Goal: Information Seeking & Learning: Learn about a topic

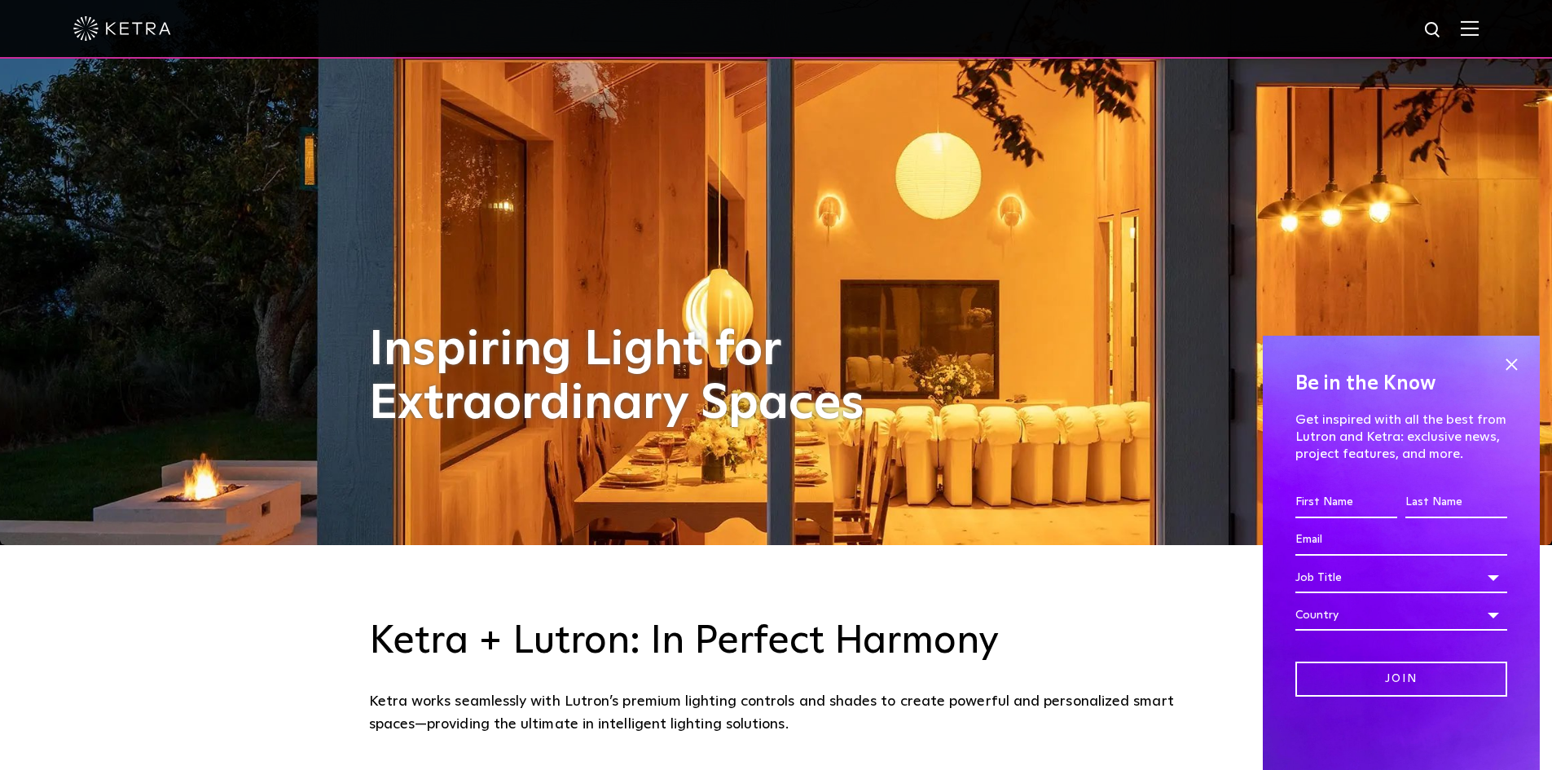
scroll to position [244, 0]
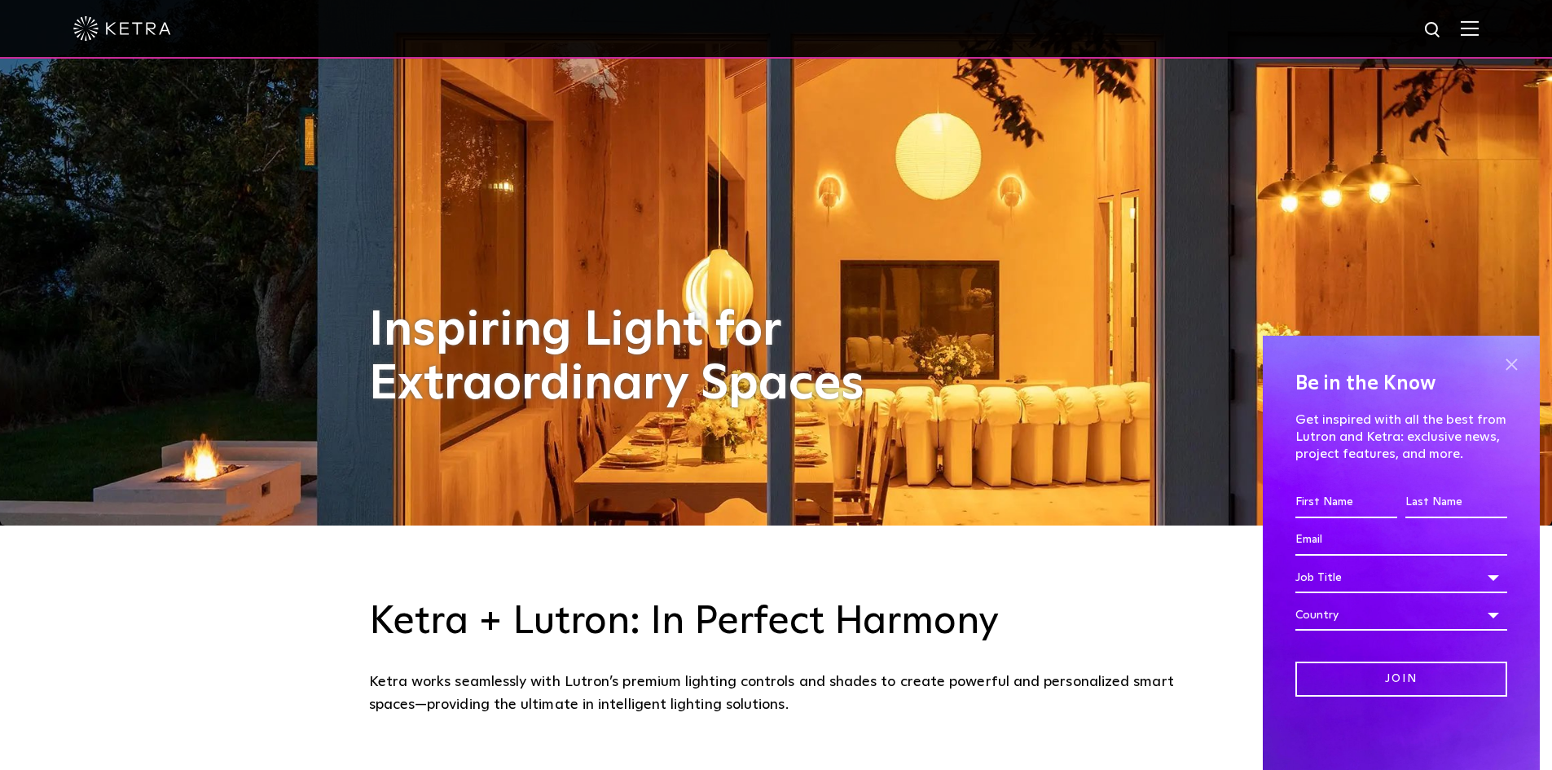
click at [1510, 360] on span at bounding box center [1511, 364] width 24 height 24
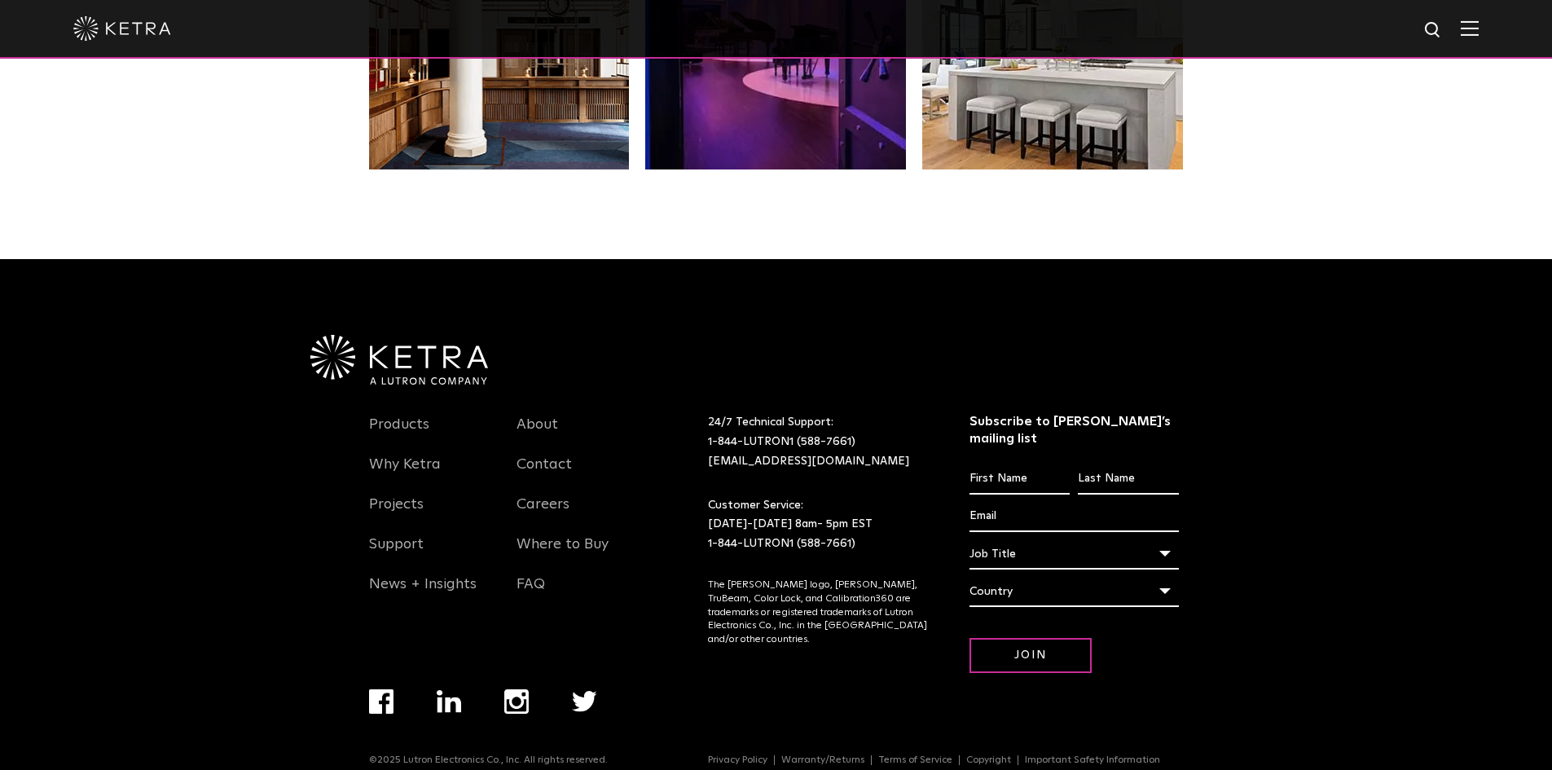
scroll to position [3422, 0]
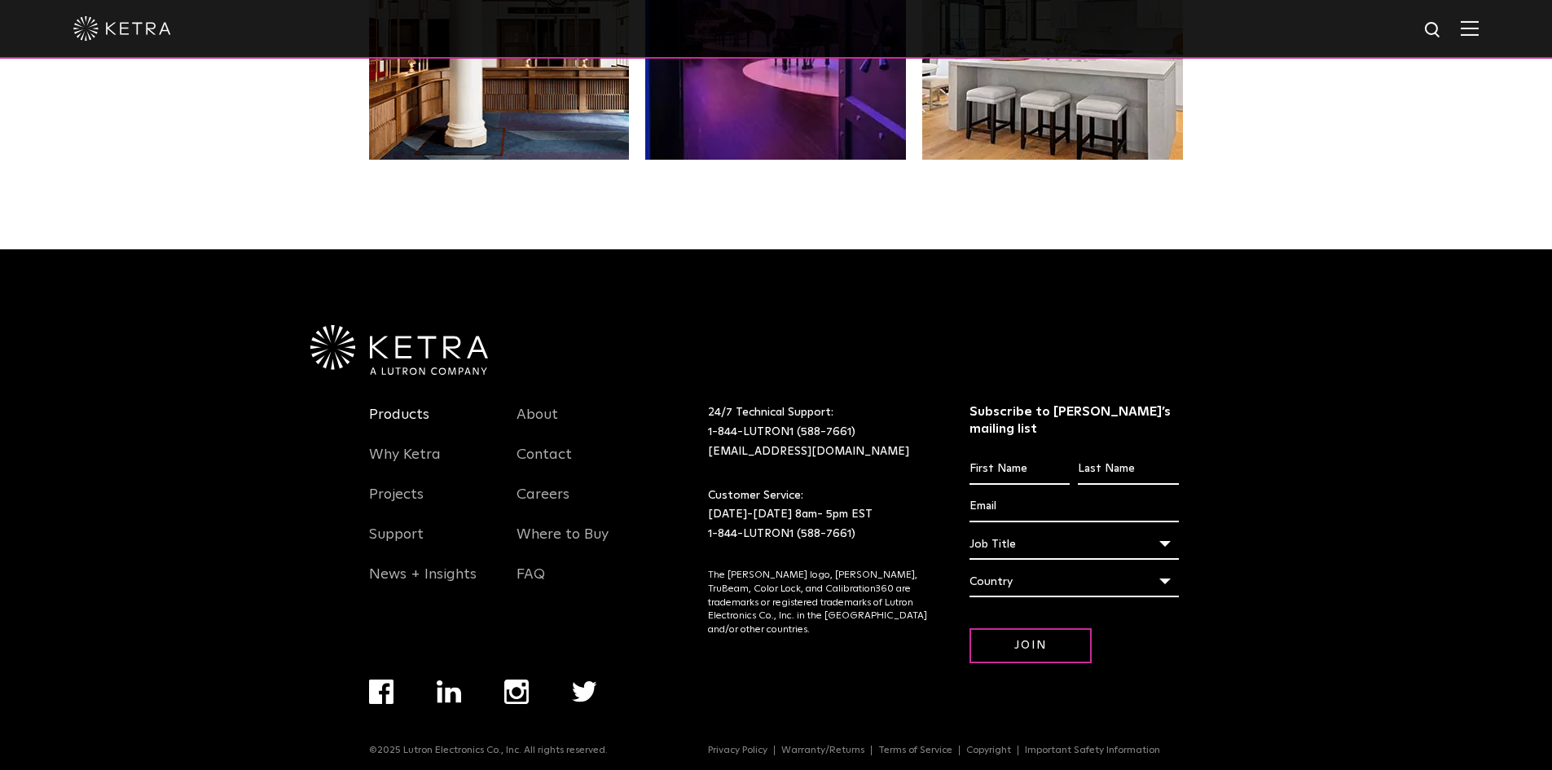
click at [388, 420] on link "Products" at bounding box center [399, 424] width 60 height 37
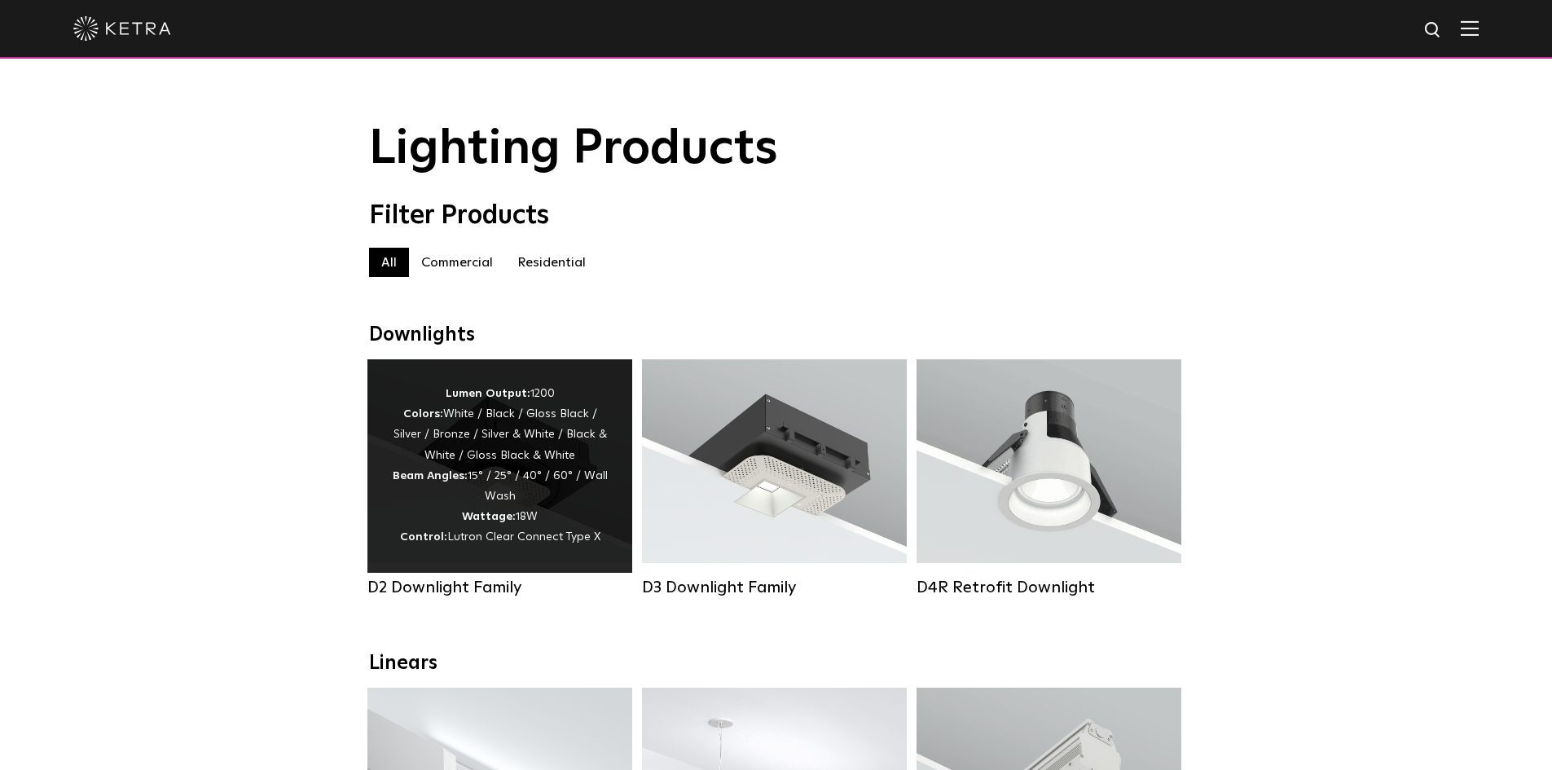
click at [488, 485] on div "Lumen Output: 1200 Colors: White / Black / Gloss Black / Silver / Bronze / Silv…" at bounding box center [500, 466] width 216 height 165
